Goal: Task Accomplishment & Management: Complete application form

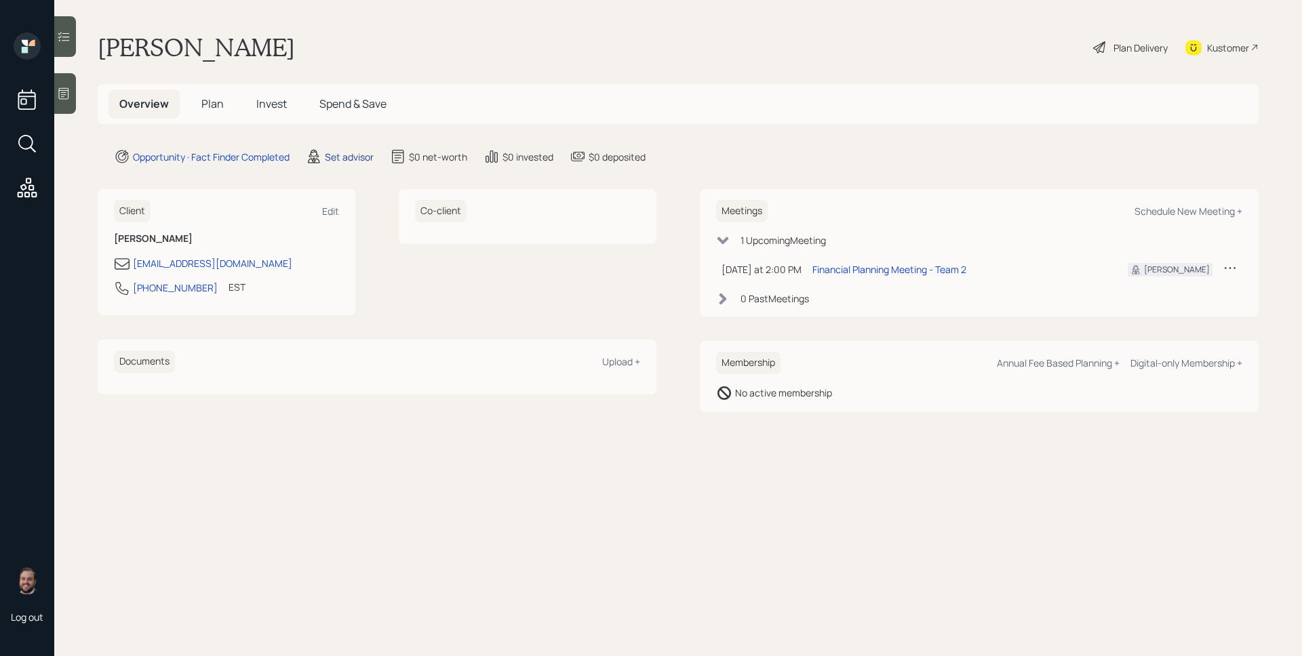
click at [338, 153] on div "Set advisor" at bounding box center [349, 157] width 49 height 14
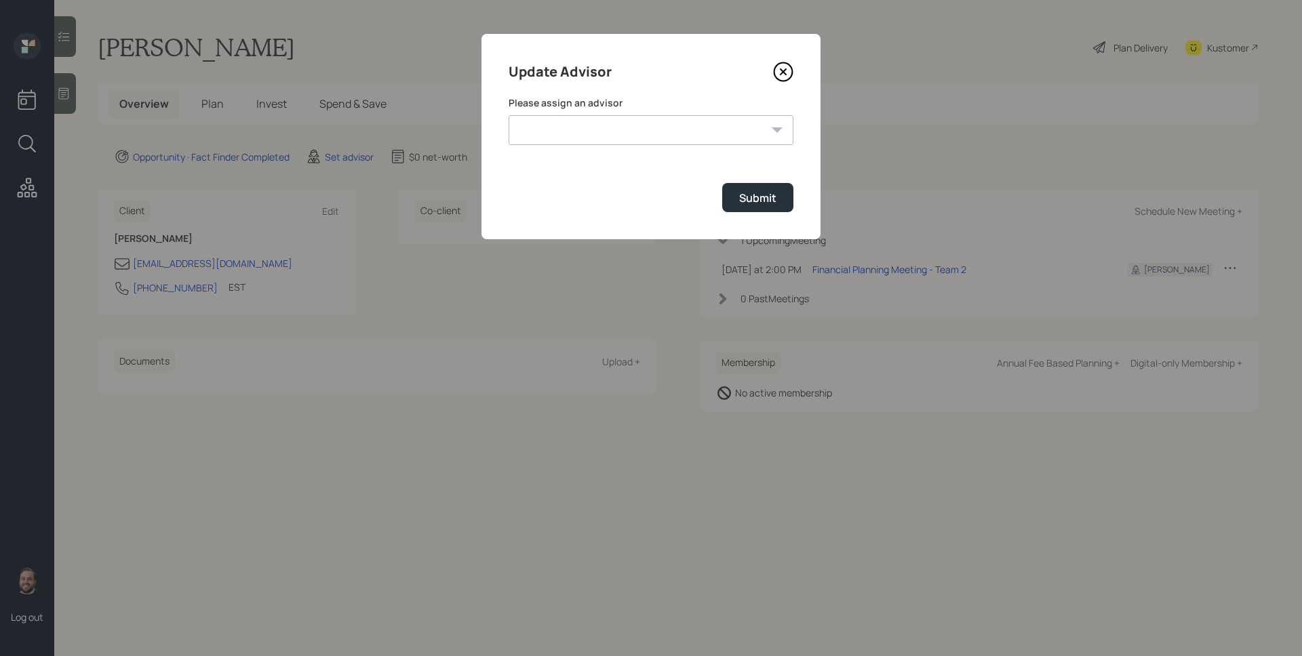
click at [564, 117] on select "[PERSON_NAME] [PERSON_NAME] End [PERSON_NAME] [PERSON_NAME] [PERSON_NAME] [PERS…" at bounding box center [651, 130] width 285 height 30
select select "d946c976-65aa-4529-ac9d-02c4f1114fc0"
click at [509, 115] on select "[PERSON_NAME] [PERSON_NAME] End [PERSON_NAME] [PERSON_NAME] [PERSON_NAME] [PERS…" at bounding box center [651, 130] width 285 height 30
click at [770, 210] on button "Submit" at bounding box center [757, 197] width 71 height 29
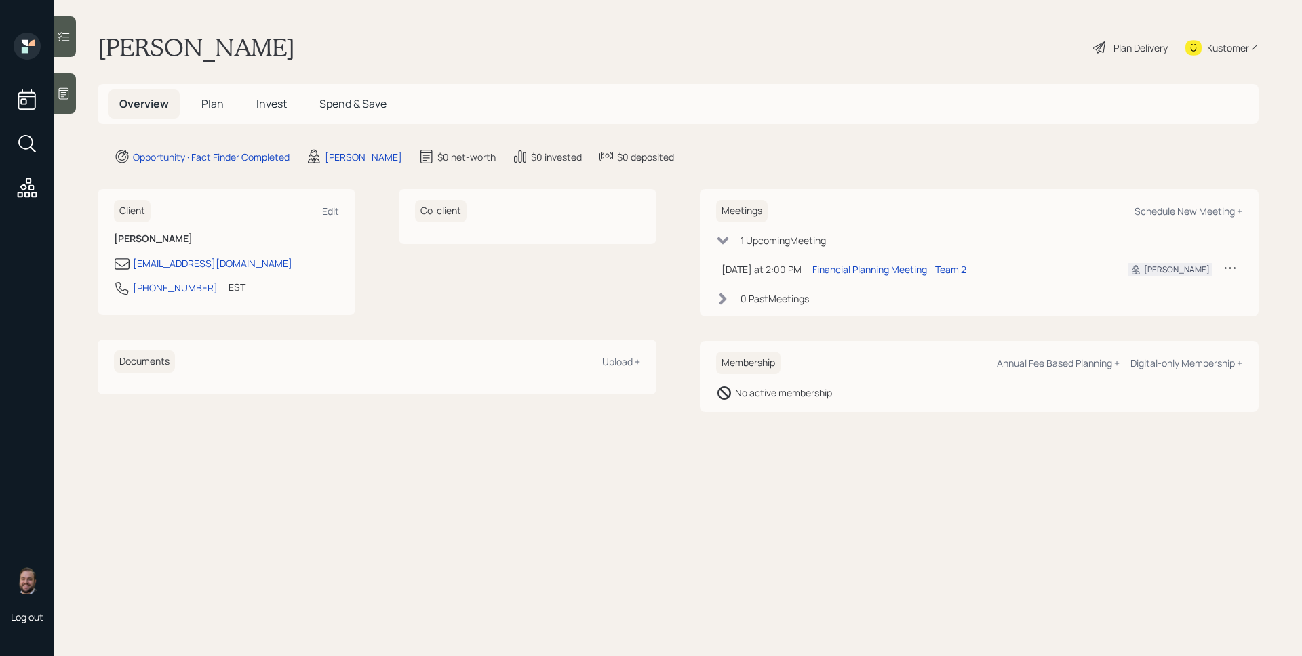
click at [73, 94] on div at bounding box center [65, 93] width 22 height 41
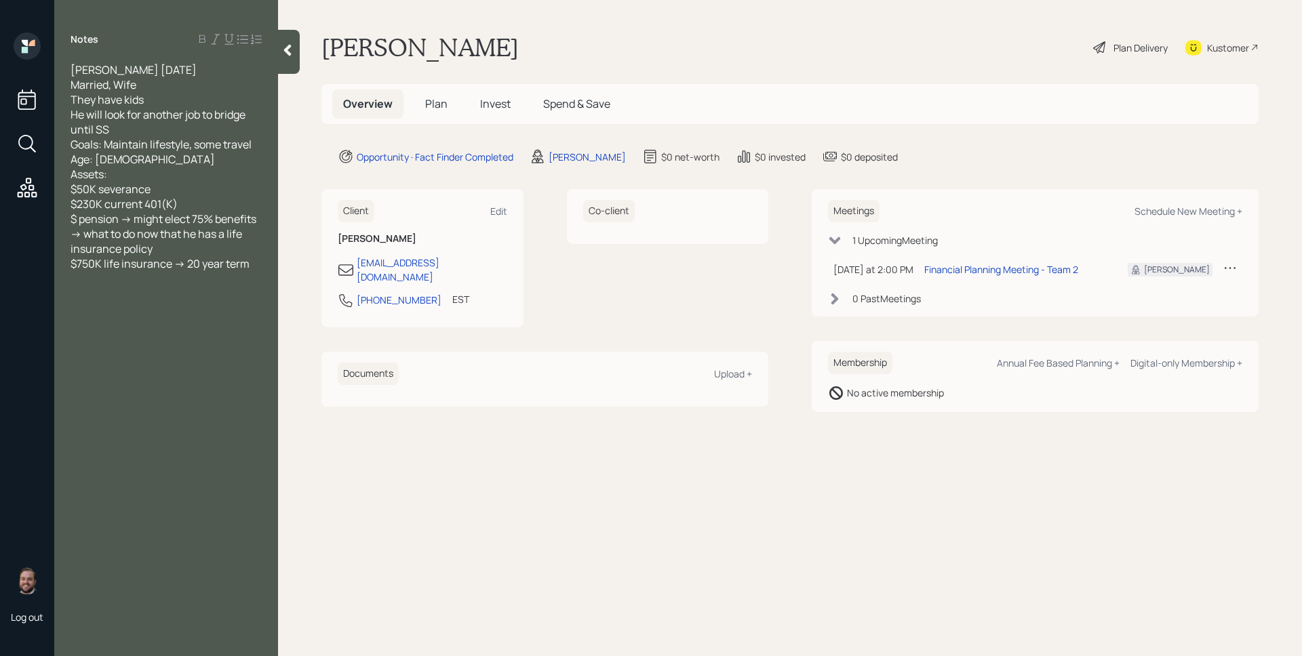
click at [429, 104] on span "Plan" at bounding box center [436, 103] width 22 height 15
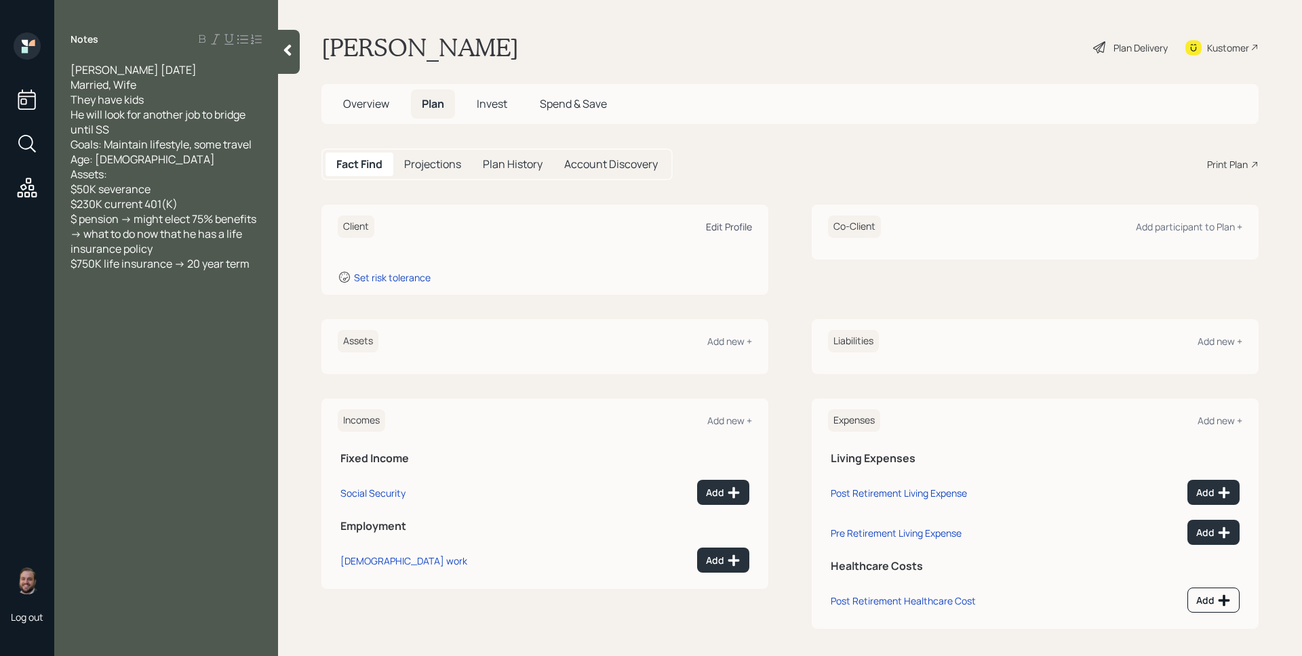
click at [725, 232] on div "Edit Profile" at bounding box center [729, 226] width 46 height 13
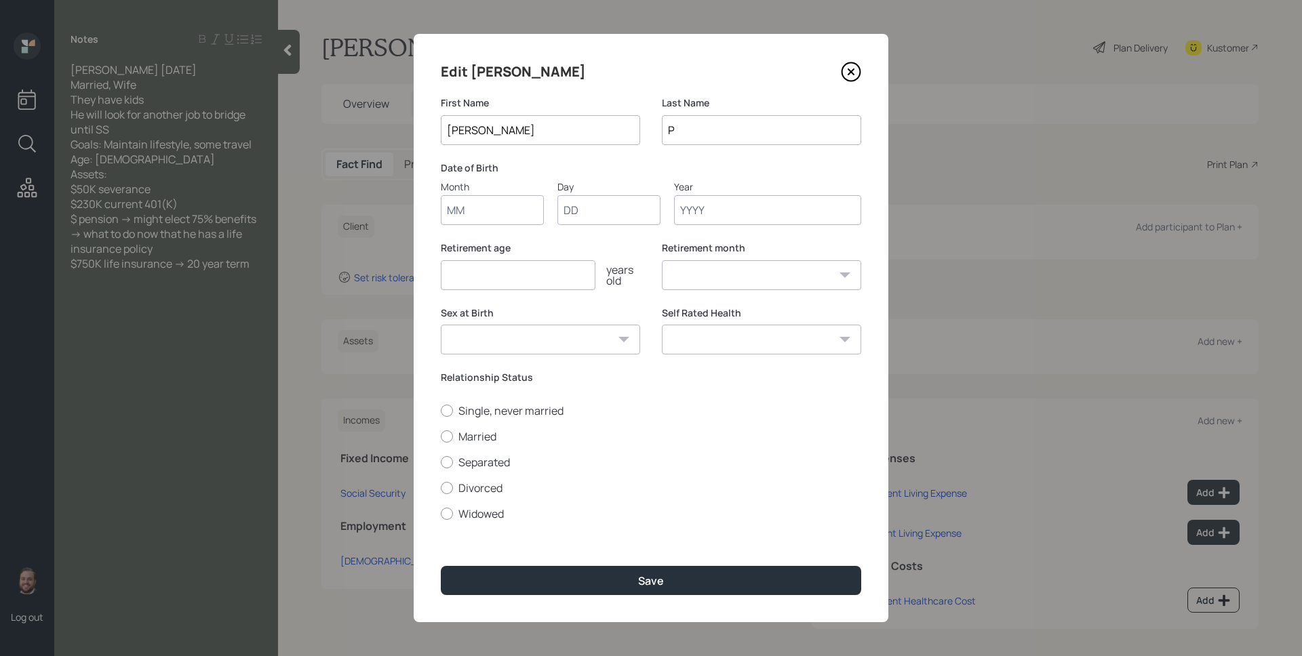
click at [481, 215] on input "Month" at bounding box center [492, 210] width 103 height 30
type input "01"
type input "1967"
select select "1"
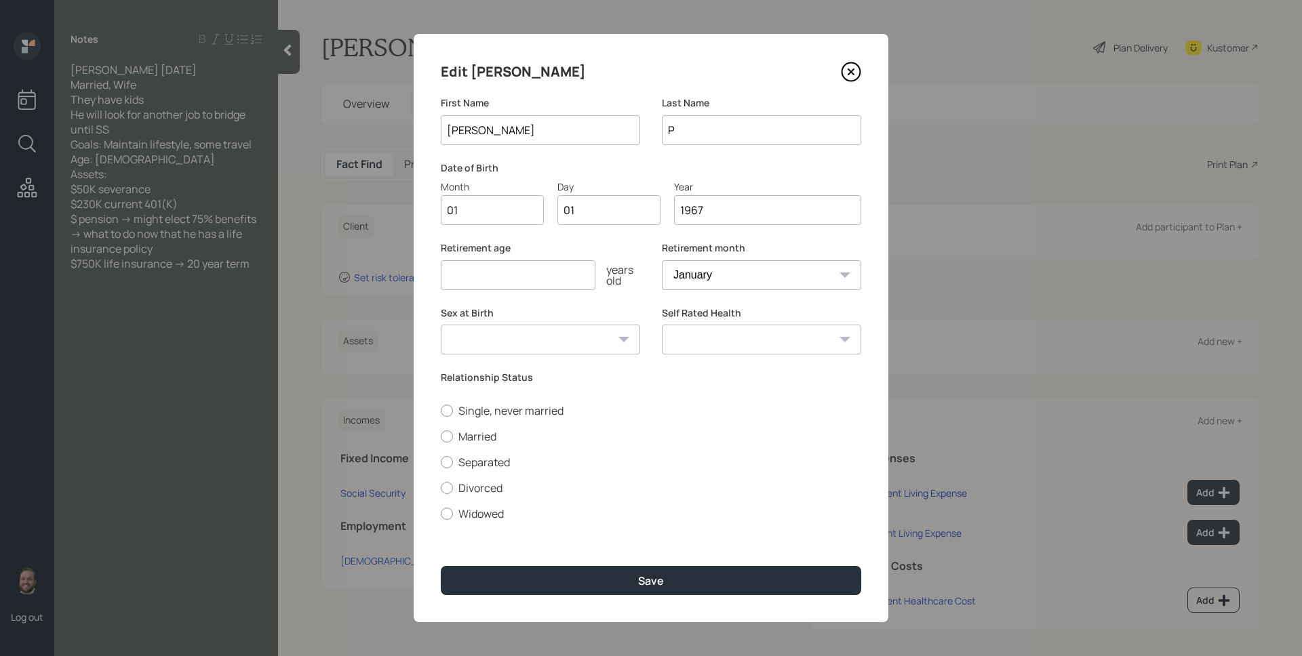
type input "1967"
click at [480, 274] on input "number" at bounding box center [518, 275] width 155 height 30
type input "58"
click at [735, 268] on select "January February March April May June July August September October November De…" at bounding box center [761, 275] width 199 height 30
select select "10"
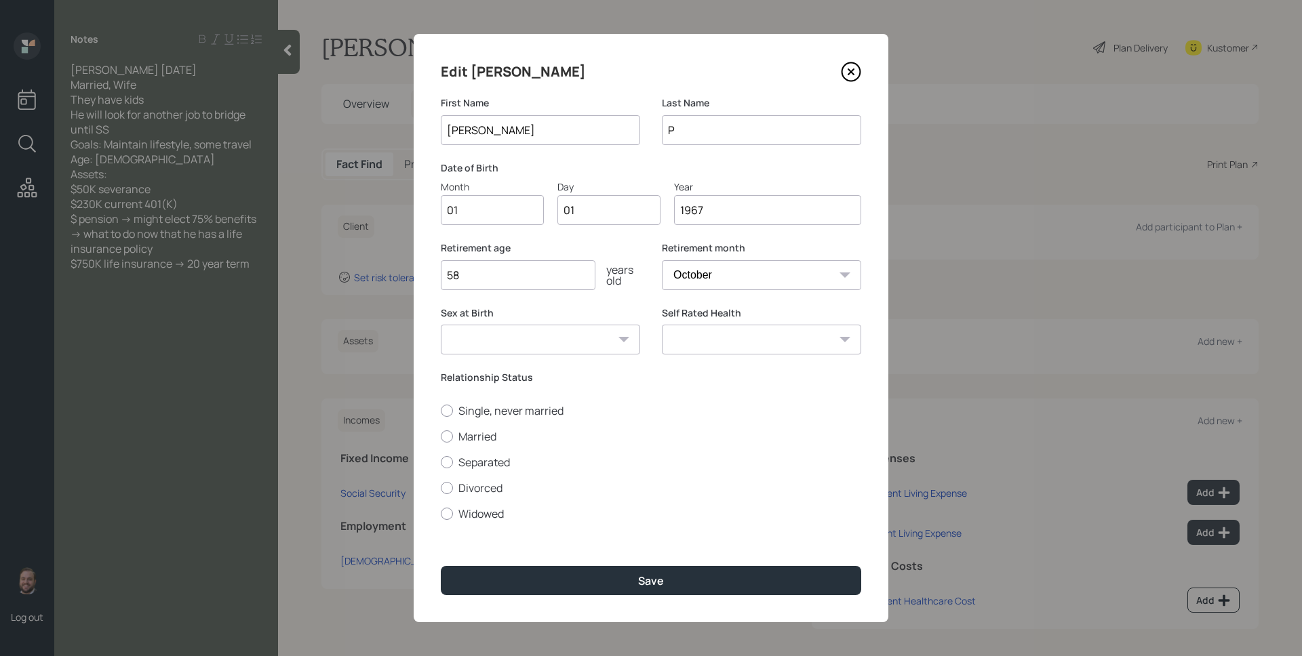
click at [662, 260] on select "January February March April May June July August September October November De…" at bounding box center [761, 275] width 199 height 30
click at [470, 442] on label "Married" at bounding box center [651, 436] width 420 height 15
click at [441, 437] on input "Married" at bounding box center [440, 436] width 1 height 1
radio input "true"
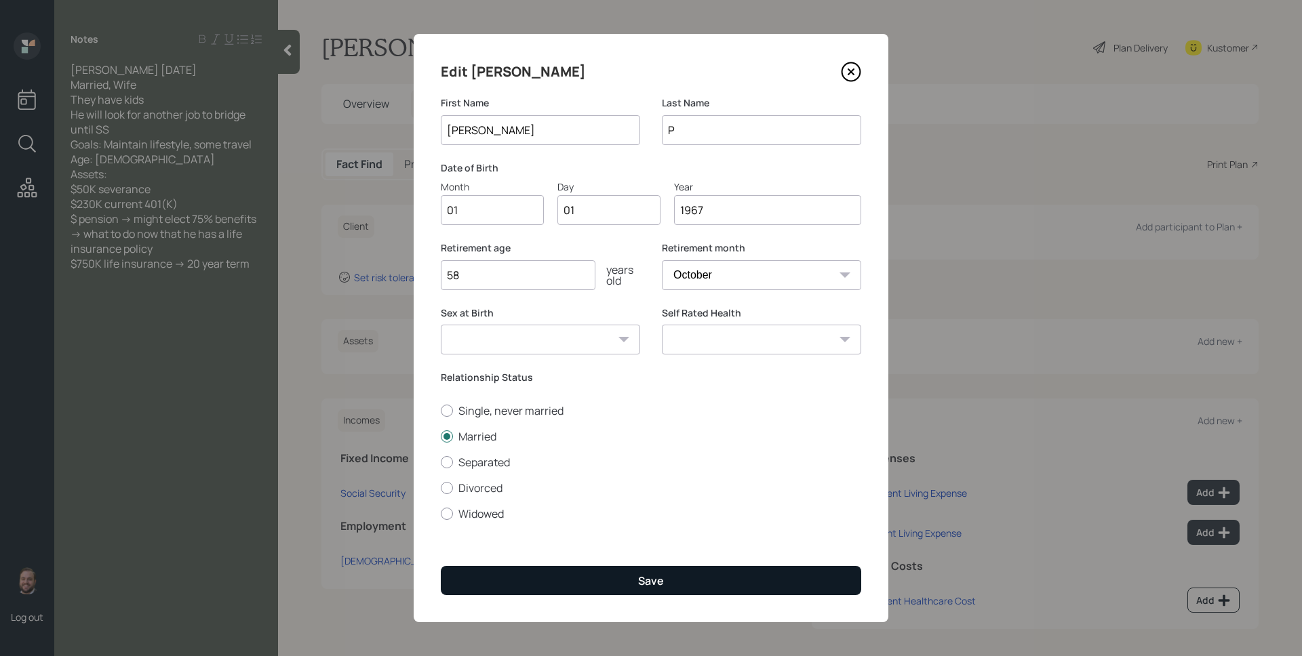
drag, startPoint x: 680, startPoint y: 562, endPoint x: 686, endPoint y: 569, distance: 9.1
click at [681, 565] on div "Edit [PERSON_NAME] First Name [PERSON_NAME] Last Name P Date of Birth Month 01 …" at bounding box center [651, 328] width 475 height 589
click at [686, 569] on button "Save" at bounding box center [651, 580] width 420 height 29
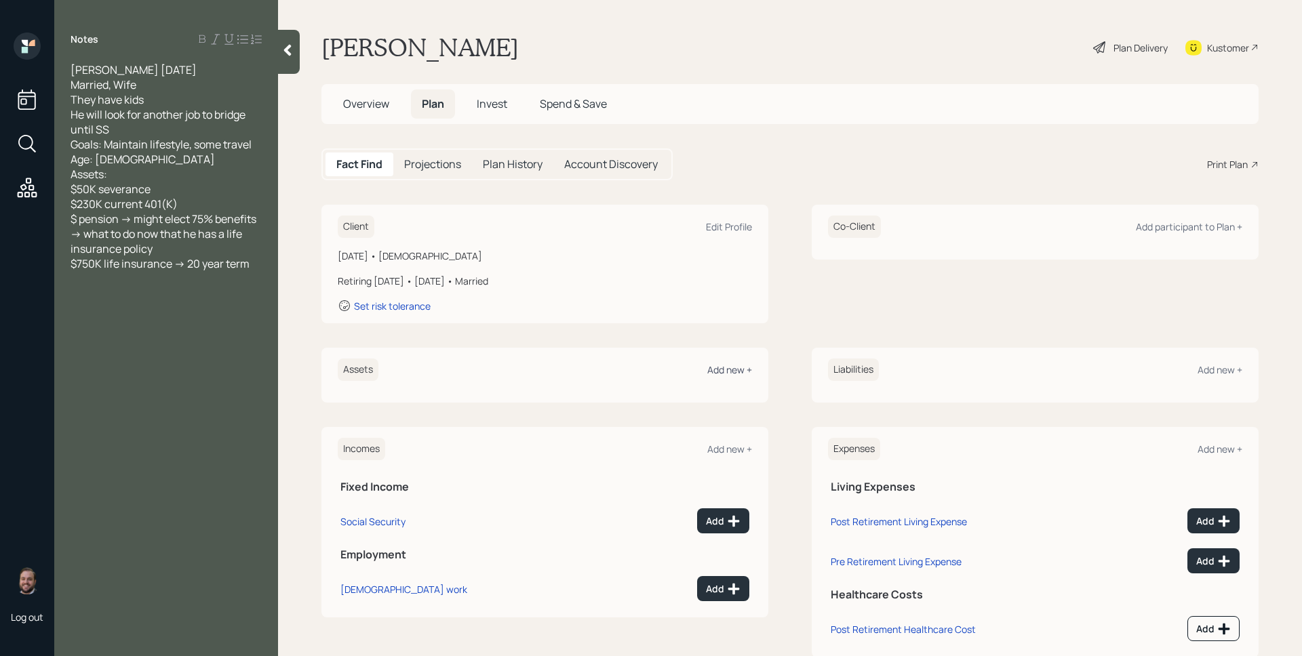
click at [742, 370] on div "Add new +" at bounding box center [729, 369] width 45 height 13
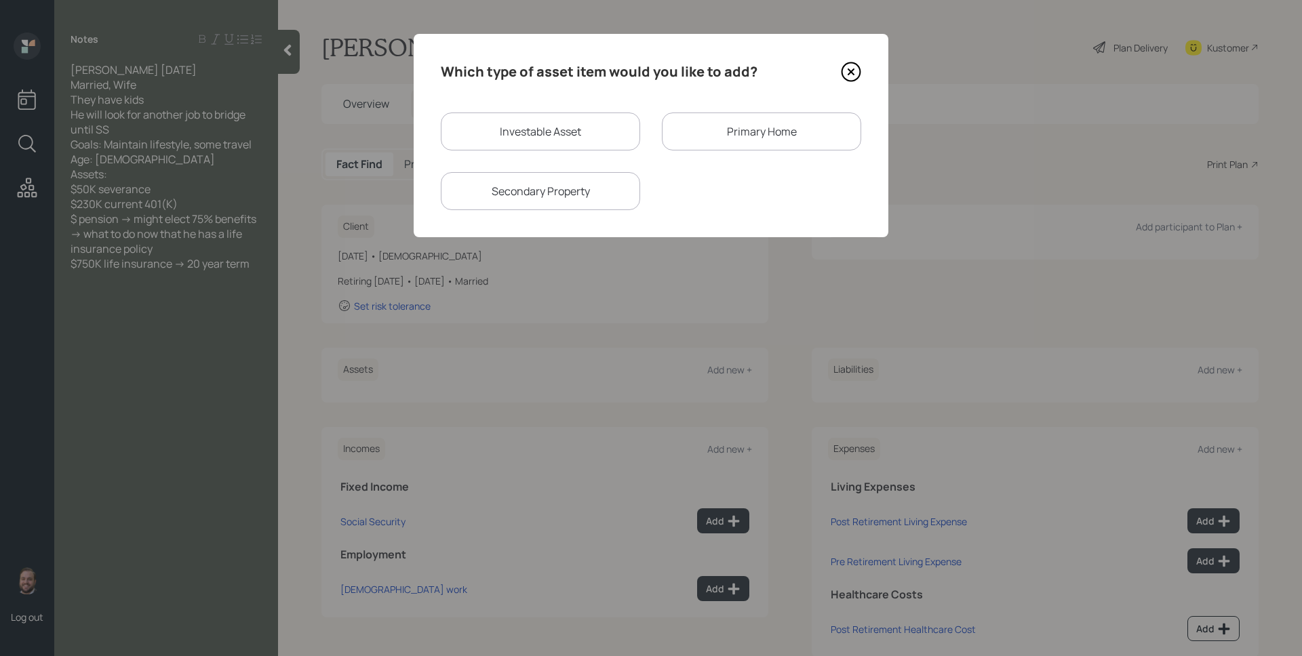
click at [575, 104] on div "Which type of asset item would you like to add? Investable Asset Primary Home S…" at bounding box center [651, 135] width 475 height 203
click at [580, 129] on div "Investable Asset" at bounding box center [540, 132] width 199 height 38
select select "taxable"
select select "balanced"
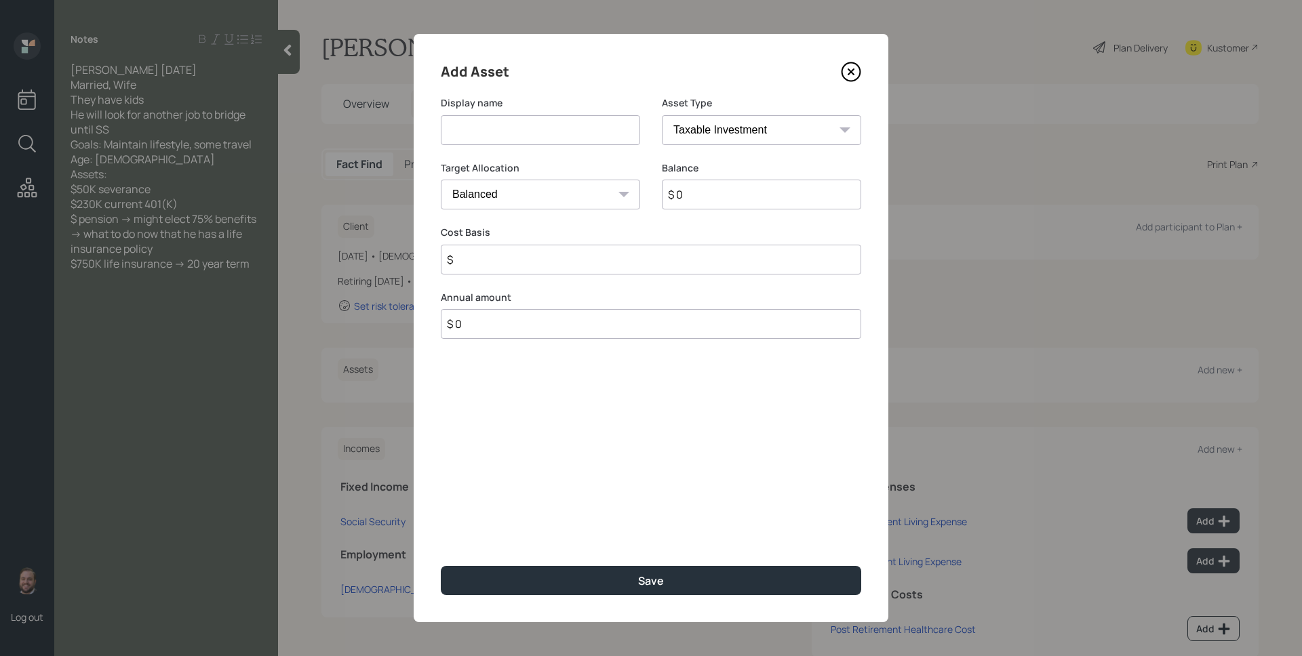
click at [580, 129] on input at bounding box center [540, 130] width 199 height 30
type input "Severence"
click at [816, 125] on select "SEP [PERSON_NAME] IRA 401(k) [PERSON_NAME] 401(k) 403(b) [PERSON_NAME] 403(b) 4…" at bounding box center [761, 130] width 199 height 30
select select "cash"
click at [662, 115] on select "SEP [PERSON_NAME] IRA 401(k) [PERSON_NAME] 401(k) 403(b) [PERSON_NAME] 403(b) 4…" at bounding box center [761, 130] width 199 height 30
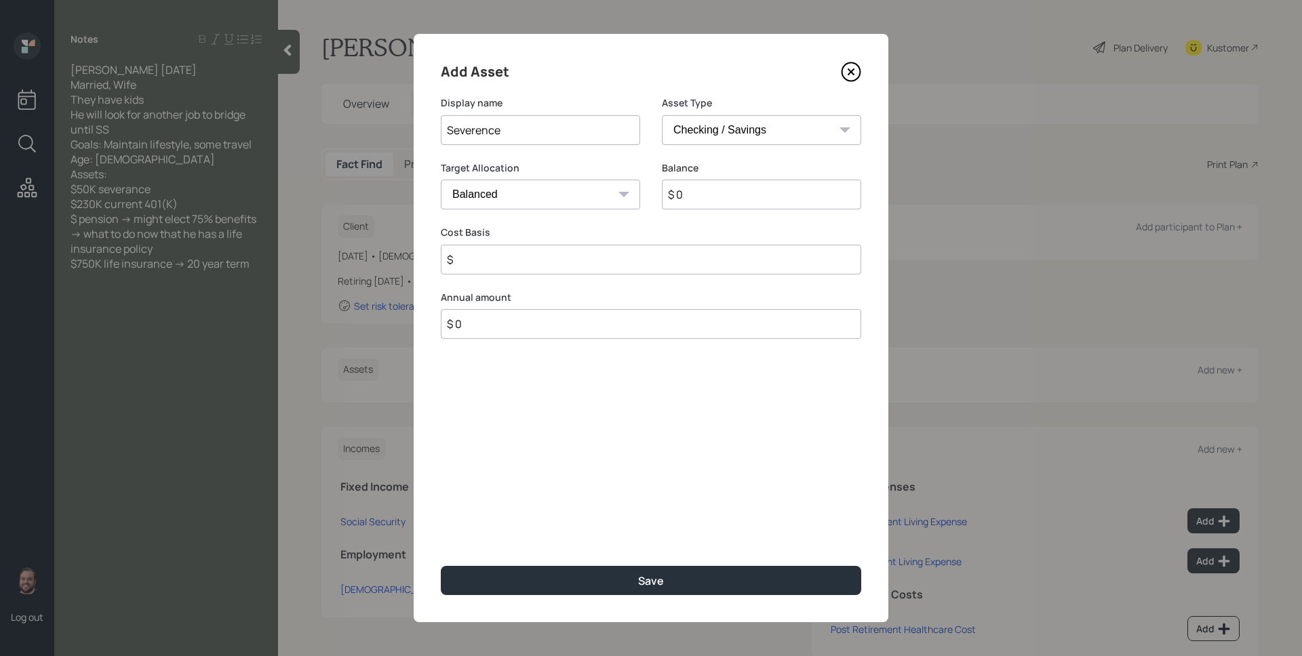
type input "$"
click at [689, 195] on input "$ 0" at bounding box center [651, 195] width 420 height 30
type input "$ 5"
type input "$ 50"
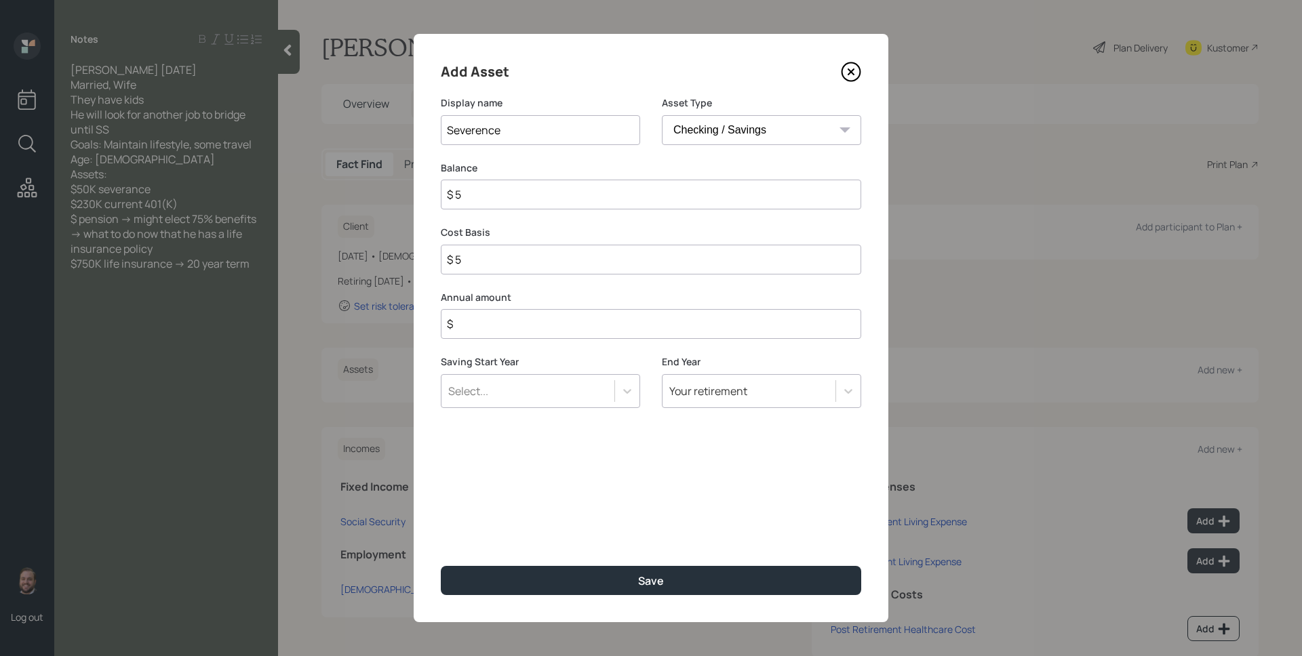
type input "$ 50"
type input "$ 500"
type input "$ 5,000"
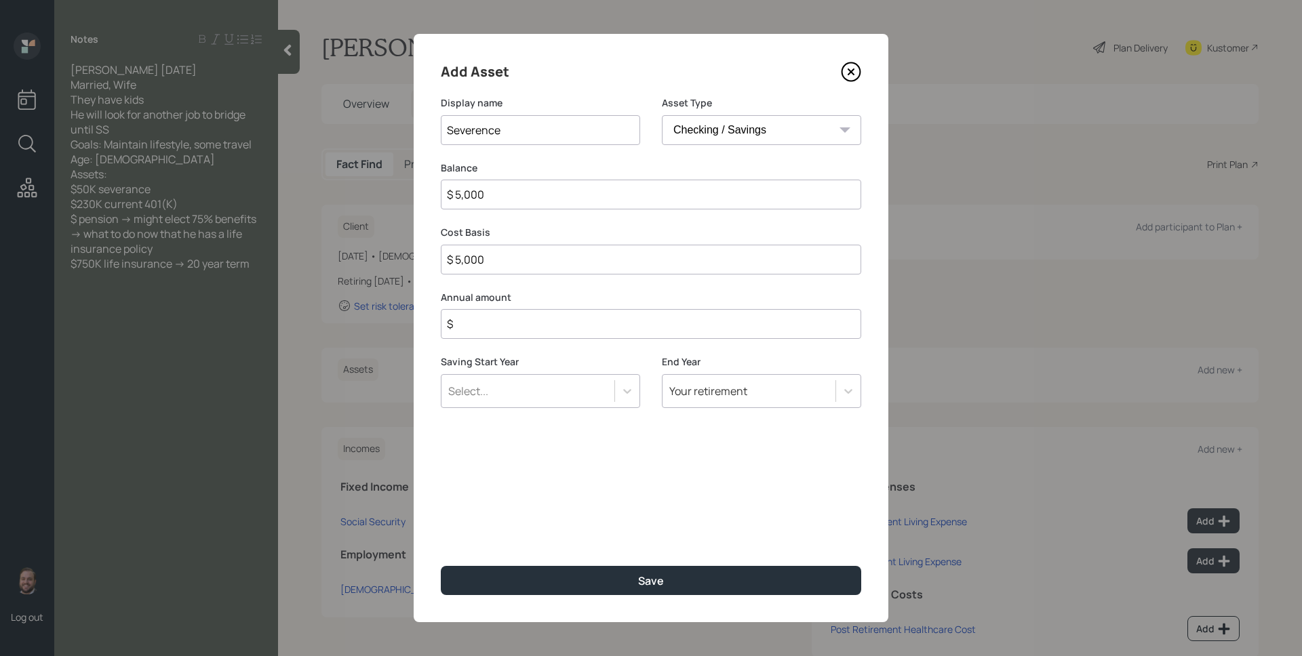
type input "$ 50,000"
type input "$ 0"
click at [441, 566] on button "Save" at bounding box center [651, 580] width 420 height 29
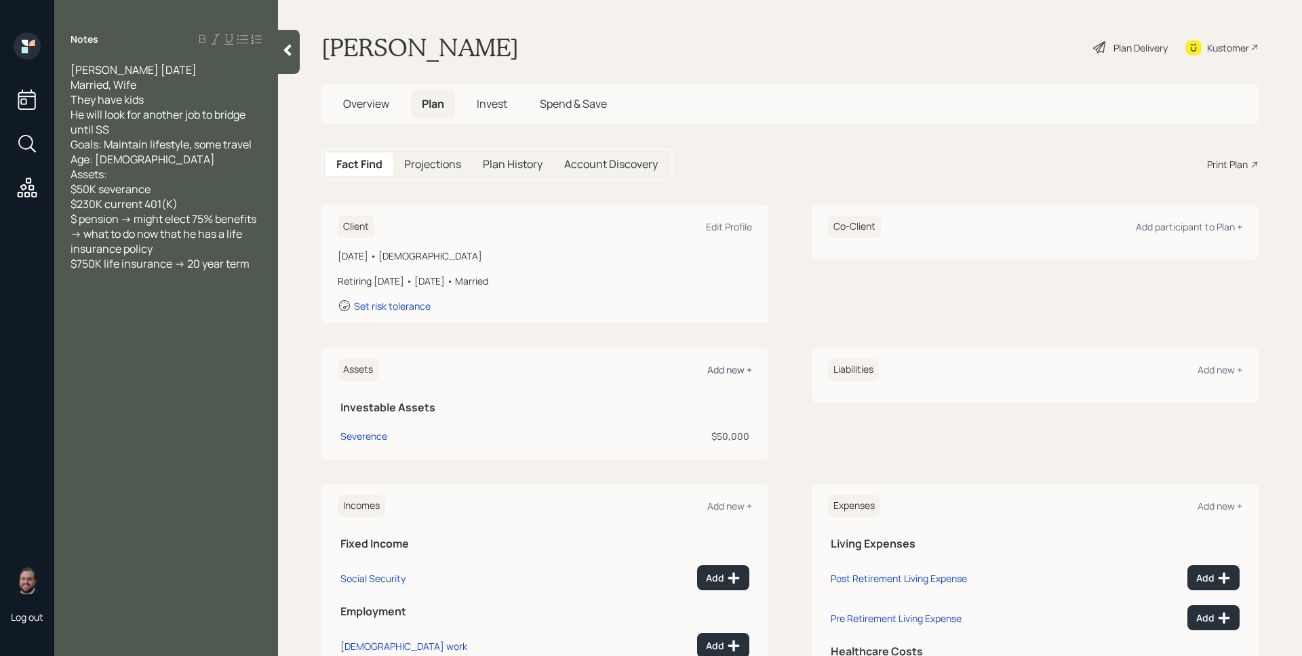
click at [725, 370] on div "Add new +" at bounding box center [729, 369] width 45 height 13
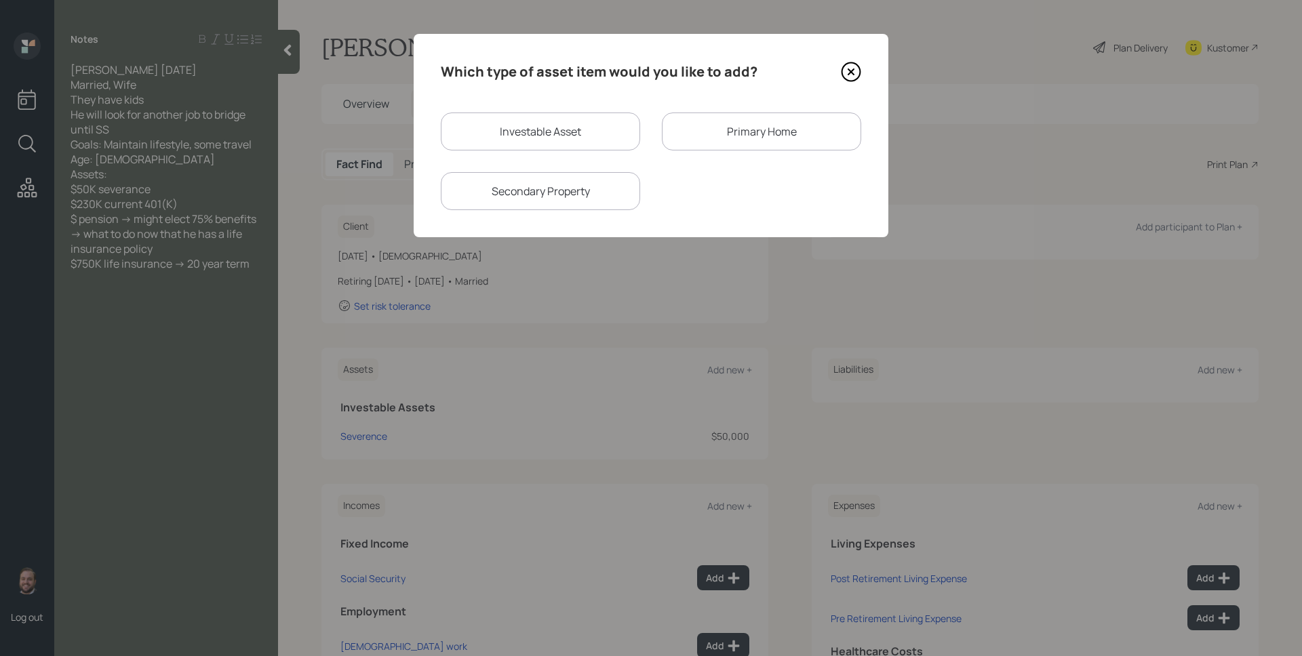
click at [588, 126] on div "Investable Asset" at bounding box center [540, 132] width 199 height 38
select select "taxable"
select select "balanced"
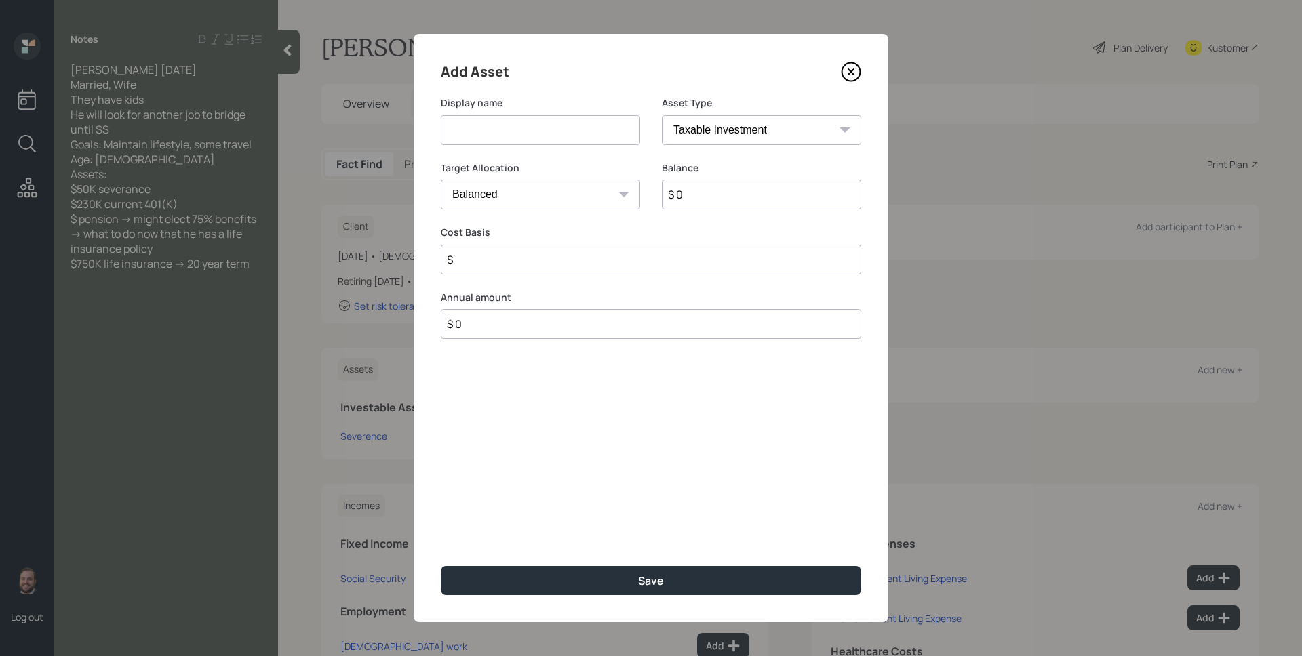
click at [588, 126] on input at bounding box center [540, 130] width 199 height 30
type input "401k"
click at [771, 132] on select "SEP [PERSON_NAME] IRA 401(k) [PERSON_NAME] 401(k) 403(b) [PERSON_NAME] 403(b) 4…" at bounding box center [761, 130] width 199 height 30
select select "ira"
click at [662, 115] on select "SEP [PERSON_NAME] IRA 401(k) [PERSON_NAME] 401(k) 403(b) [PERSON_NAME] 403(b) 4…" at bounding box center [761, 130] width 199 height 30
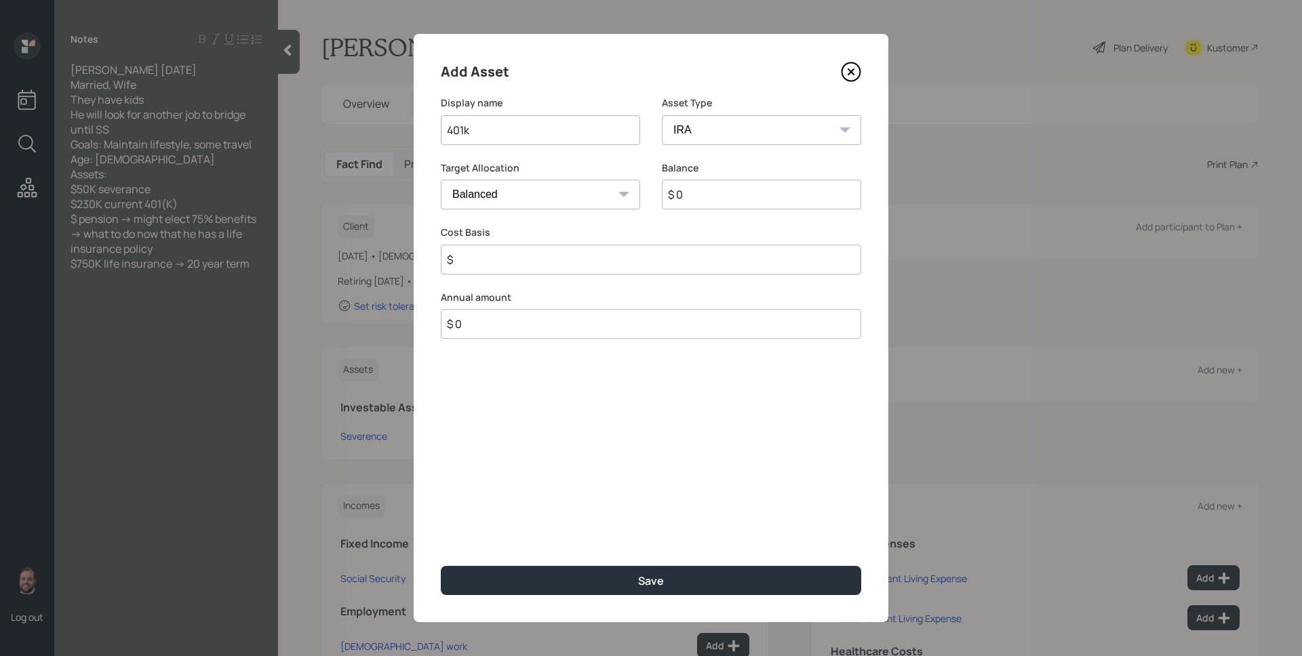
type input "$"
click at [725, 201] on input "$ 0" at bounding box center [761, 195] width 199 height 30
type input "$ 230,000"
type input "$ 0"
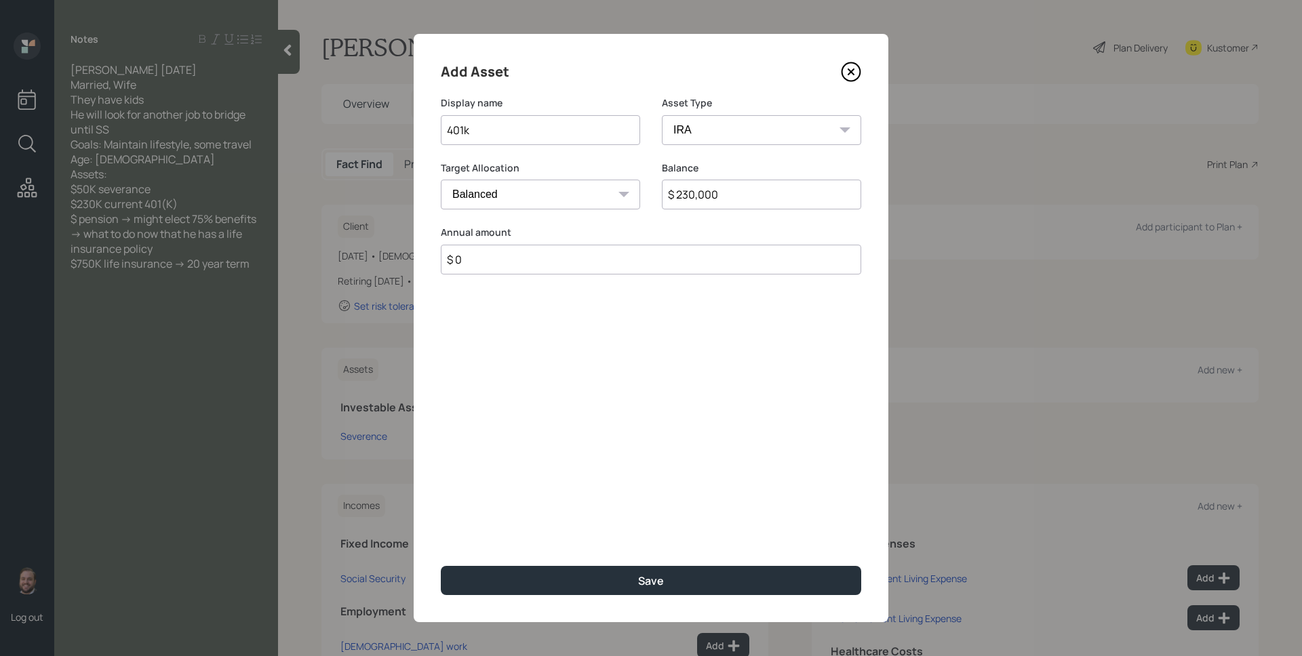
click at [441, 566] on button "Save" at bounding box center [651, 580] width 420 height 29
